Goal: Task Accomplishment & Management: Use online tool/utility

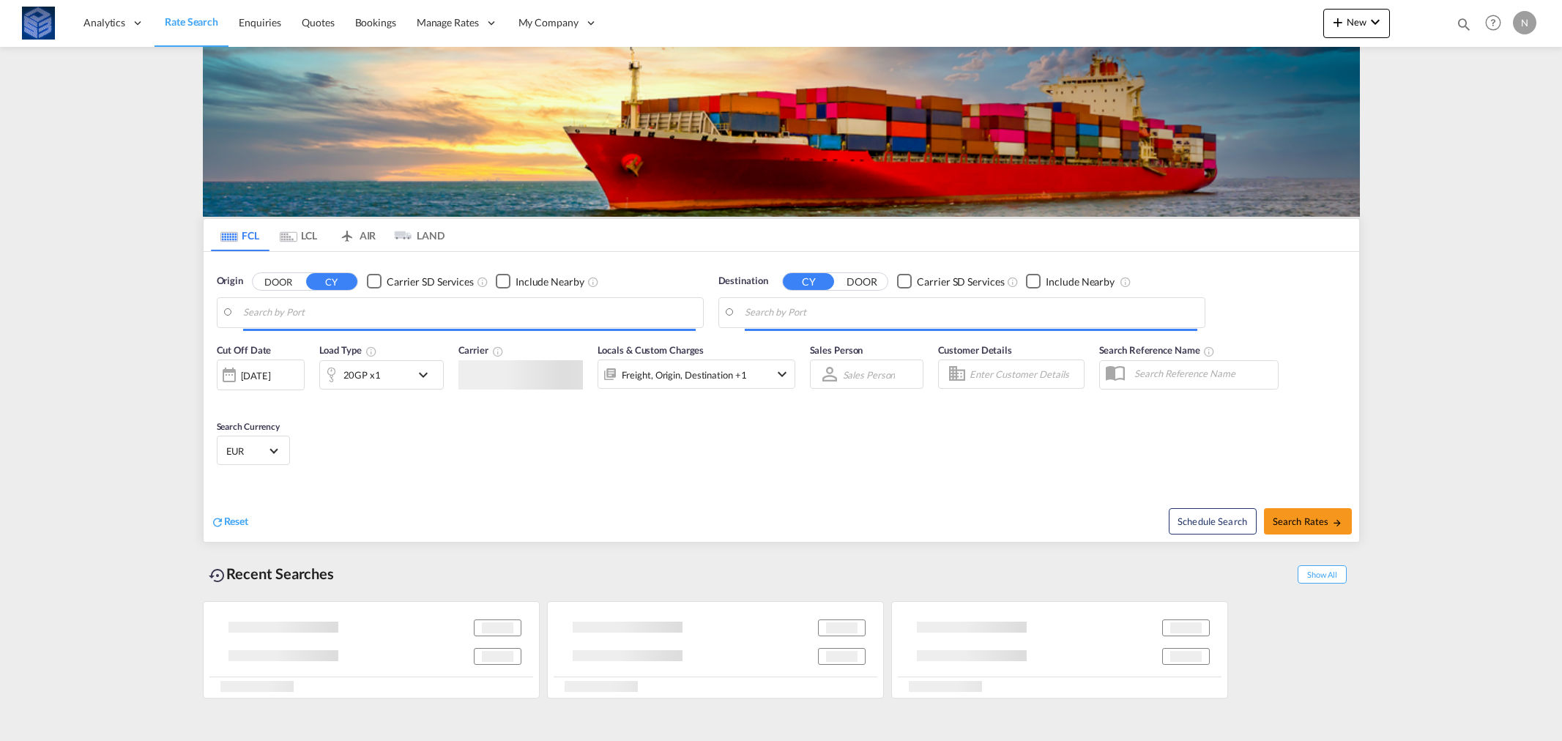
type input "[GEOGRAPHIC_DATA], [GEOGRAPHIC_DATA]"
type input "Douala, CMDLA"
click at [293, 310] on input "[GEOGRAPHIC_DATA], [GEOGRAPHIC_DATA]" at bounding box center [469, 313] width 452 height 22
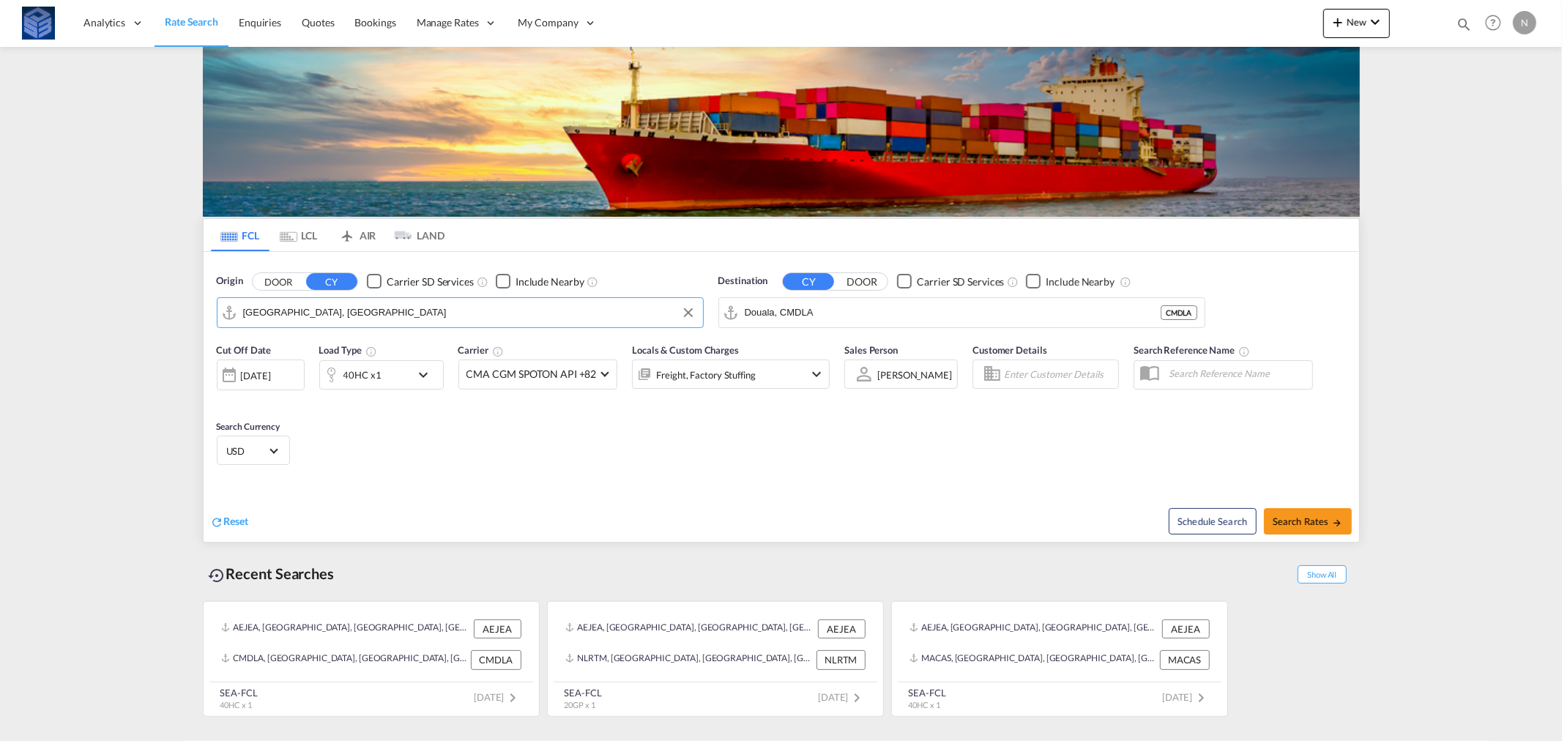
click at [293, 310] on input "[GEOGRAPHIC_DATA], [GEOGRAPHIC_DATA]" at bounding box center [469, 313] width 452 height 22
click at [1343, 23] on md-icon "icon-plus 400-fg" at bounding box center [1338, 22] width 18 height 18
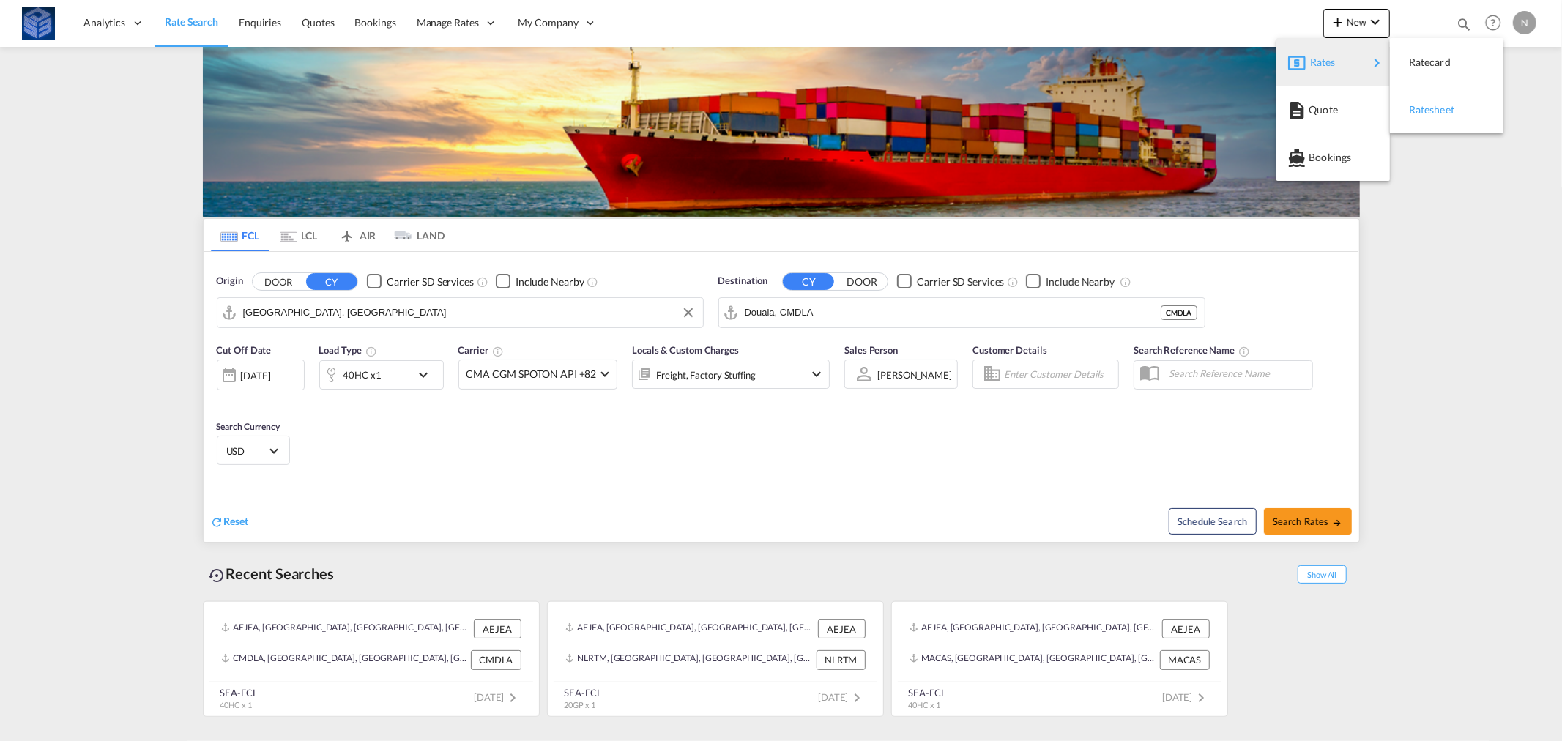
click at [1425, 113] on span "Ratesheet" at bounding box center [1417, 109] width 16 height 29
